Goal: Book appointment/travel/reservation

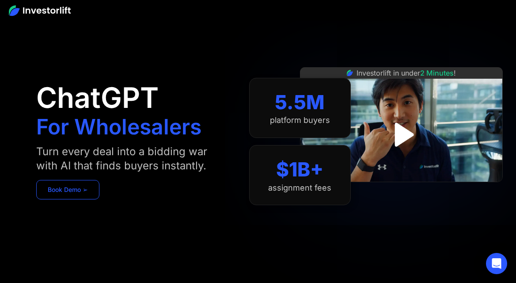
click at [81, 187] on link "Book Demo ➢" at bounding box center [67, 189] width 63 height 19
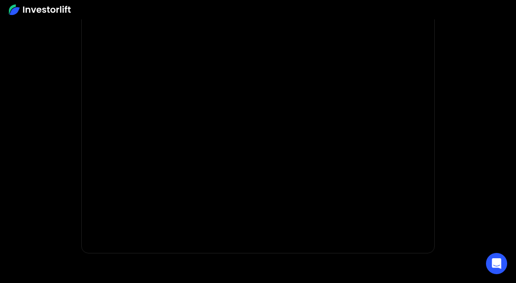
scroll to position [140, 0]
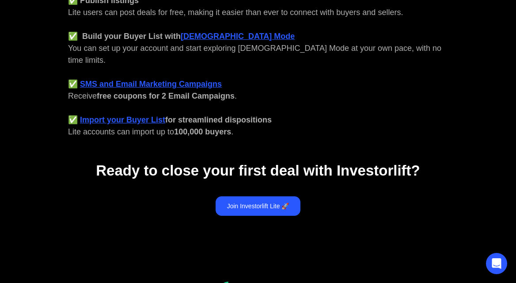
scroll to position [407, 0]
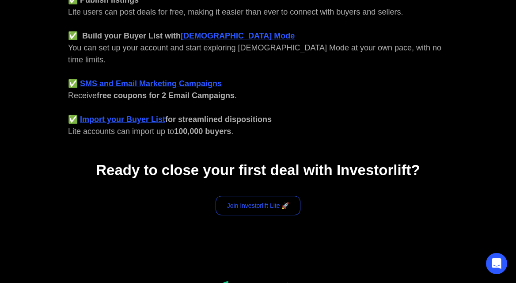
click at [260, 196] on link "Join Investorlift Lite 🚀" at bounding box center [258, 205] width 85 height 19
